Goal: Task Accomplishment & Management: Use online tool/utility

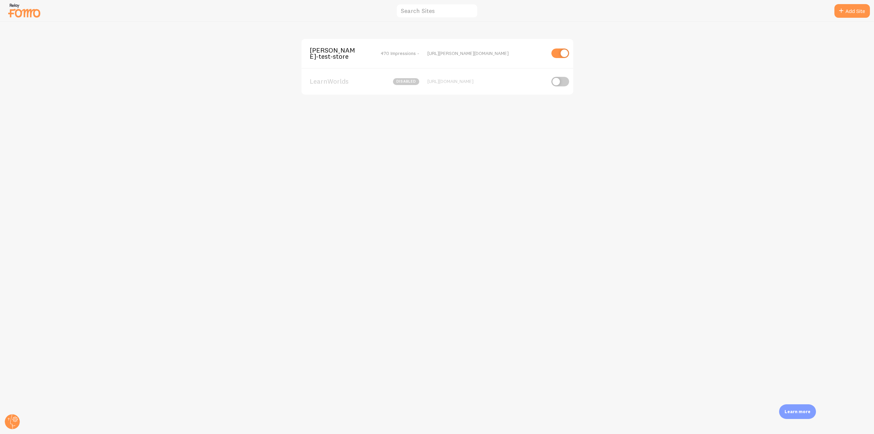
click at [339, 55] on span "[PERSON_NAME]-test-store" at bounding box center [337, 53] width 55 height 13
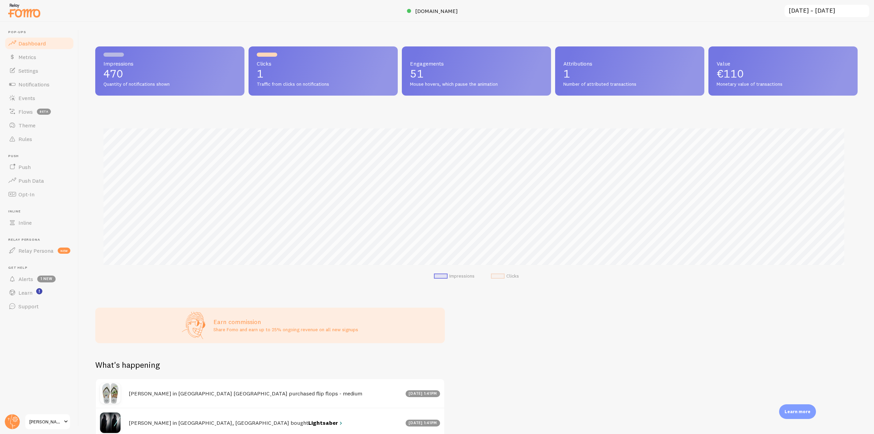
scroll to position [179, 757]
click at [46, 86] on span "Notifications" at bounding box center [33, 84] width 31 height 7
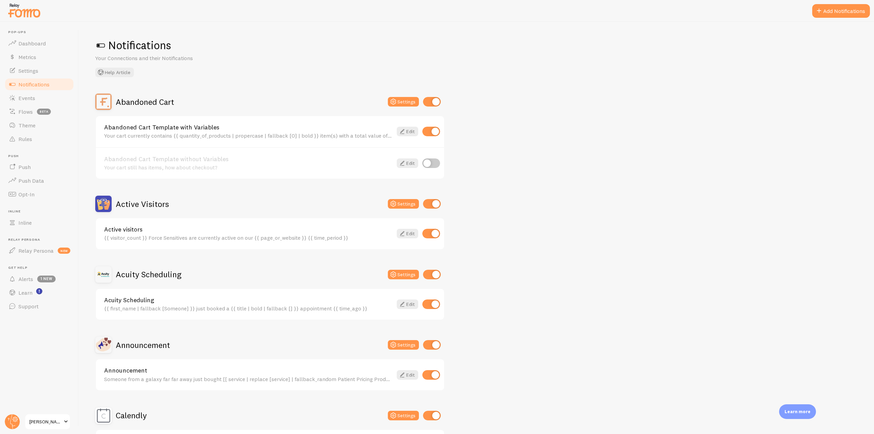
click at [844, 18] on div at bounding box center [437, 11] width 874 height 22
click at [841, 14] on button "Add Notifications" at bounding box center [841, 11] width 58 height 14
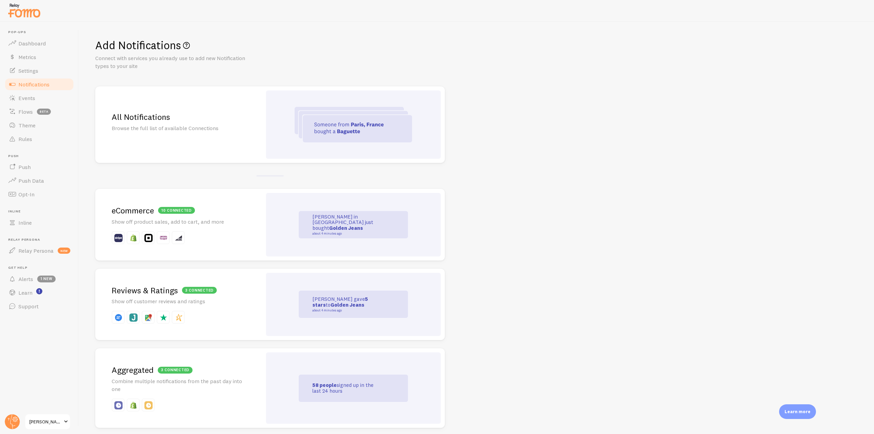
click at [337, 138] on img at bounding box center [353, 124] width 117 height 35
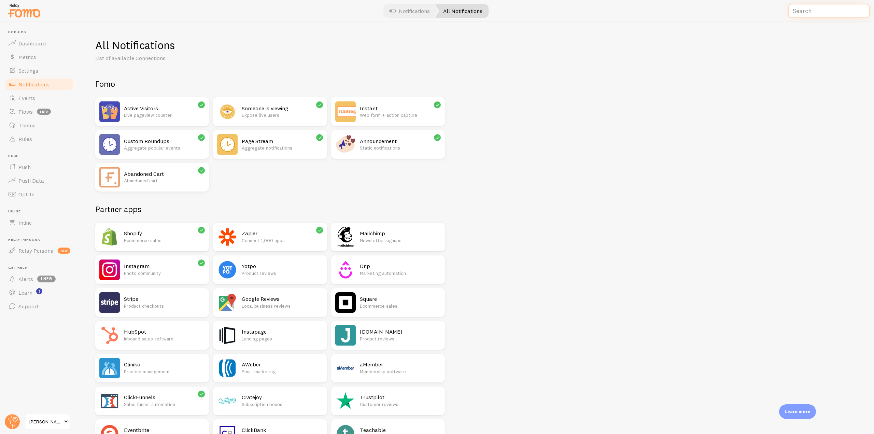
click at [803, 11] on input "text" at bounding box center [829, 11] width 82 height 15
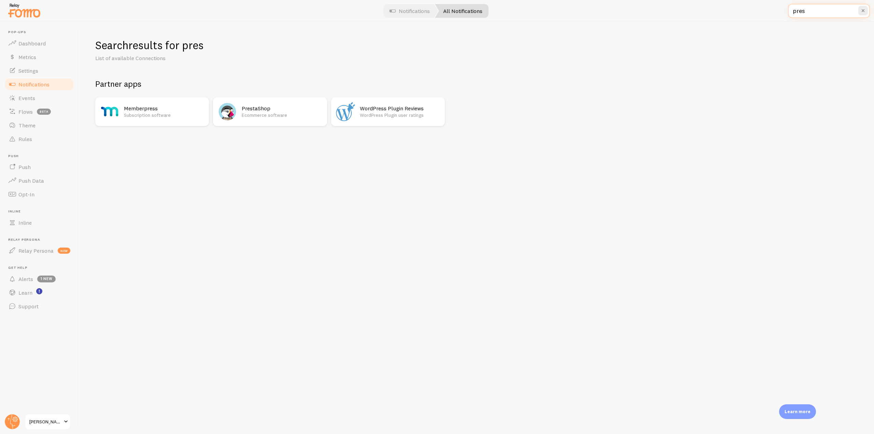
type input "pres"
click at [276, 117] on p "Ecommerce software" at bounding box center [282, 115] width 81 height 7
